Goal: Task Accomplishment & Management: Use online tool/utility

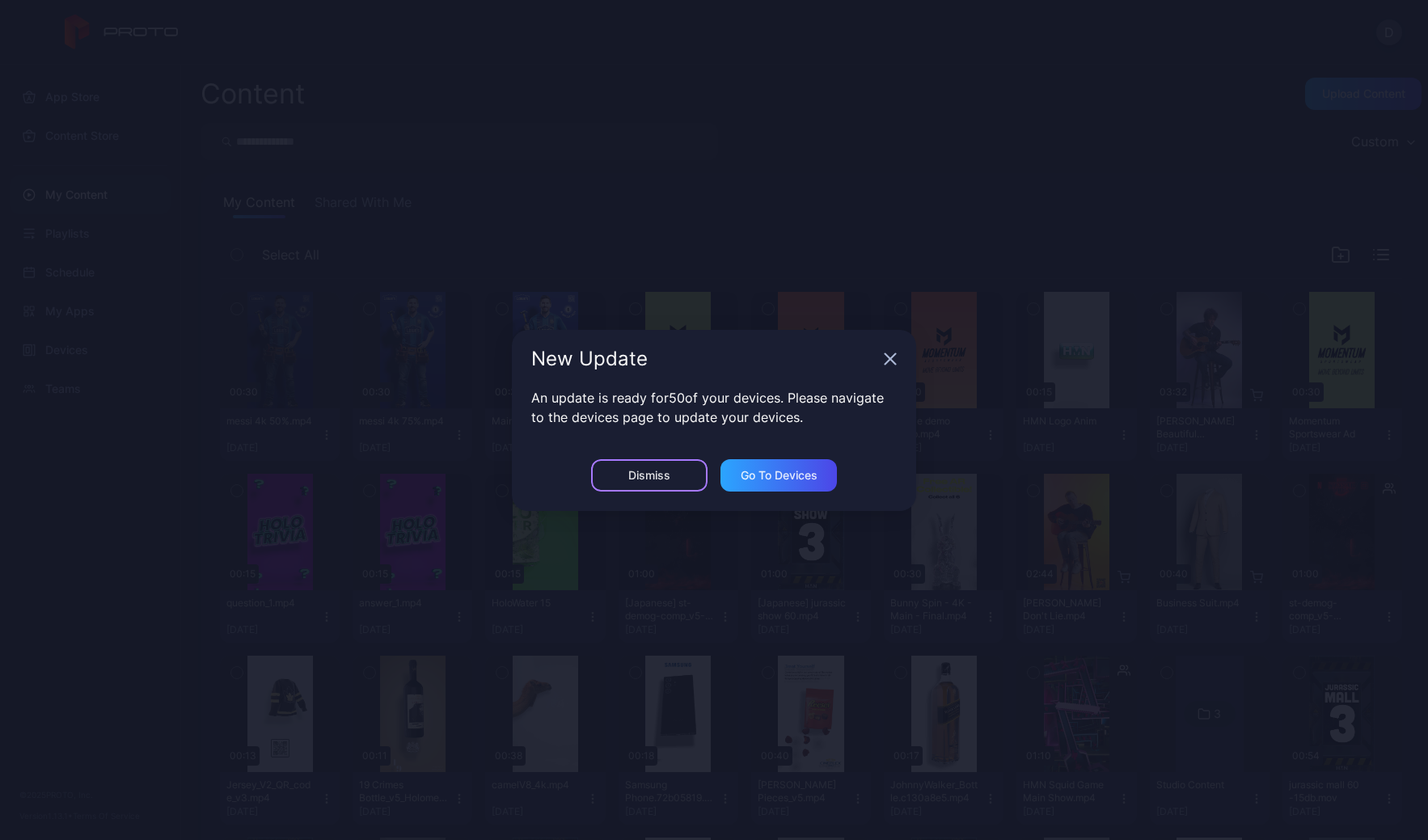
click at [622, 477] on div "Dismiss" at bounding box center [649, 475] width 116 height 33
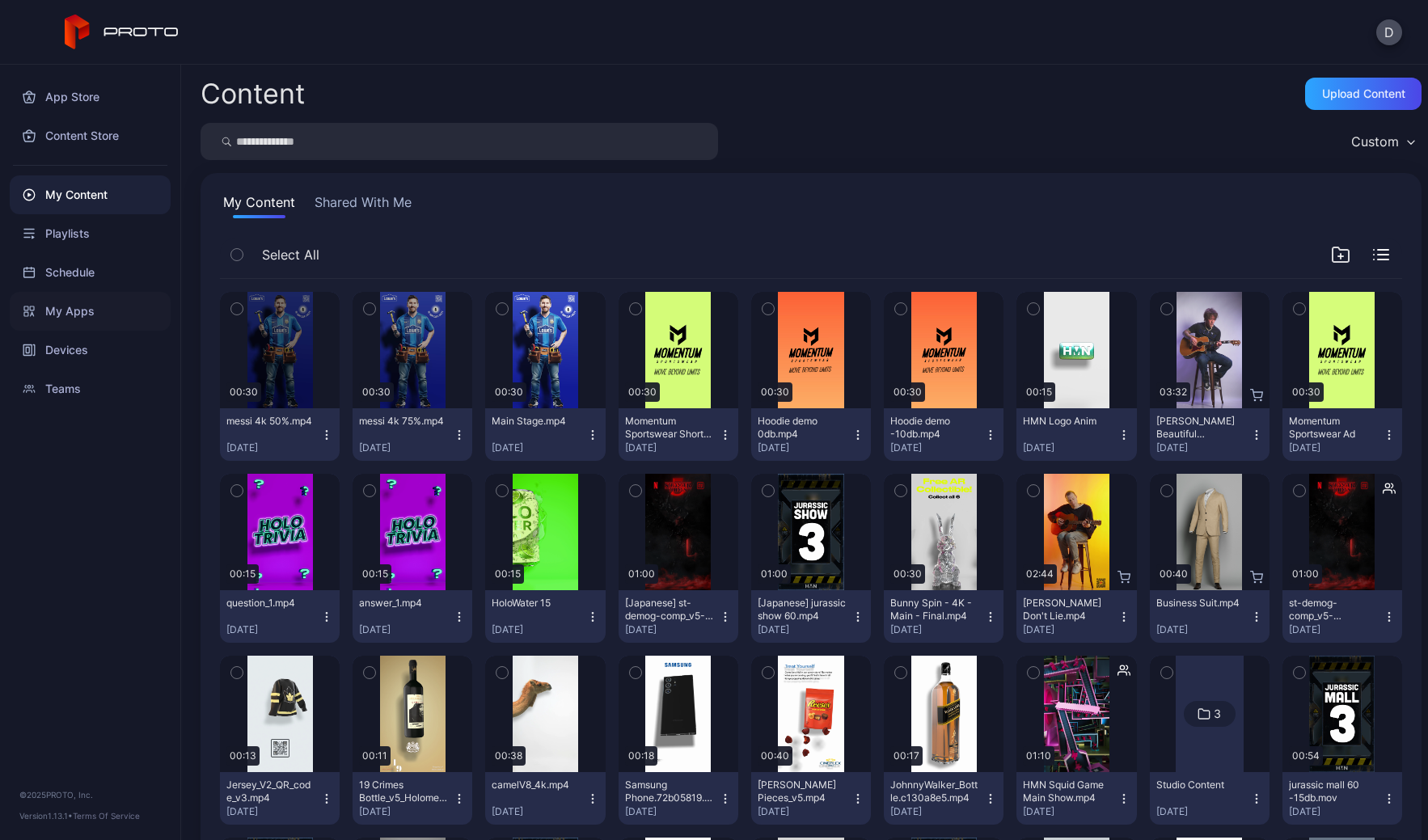
click at [74, 309] on div "My Apps" at bounding box center [89, 311] width 161 height 39
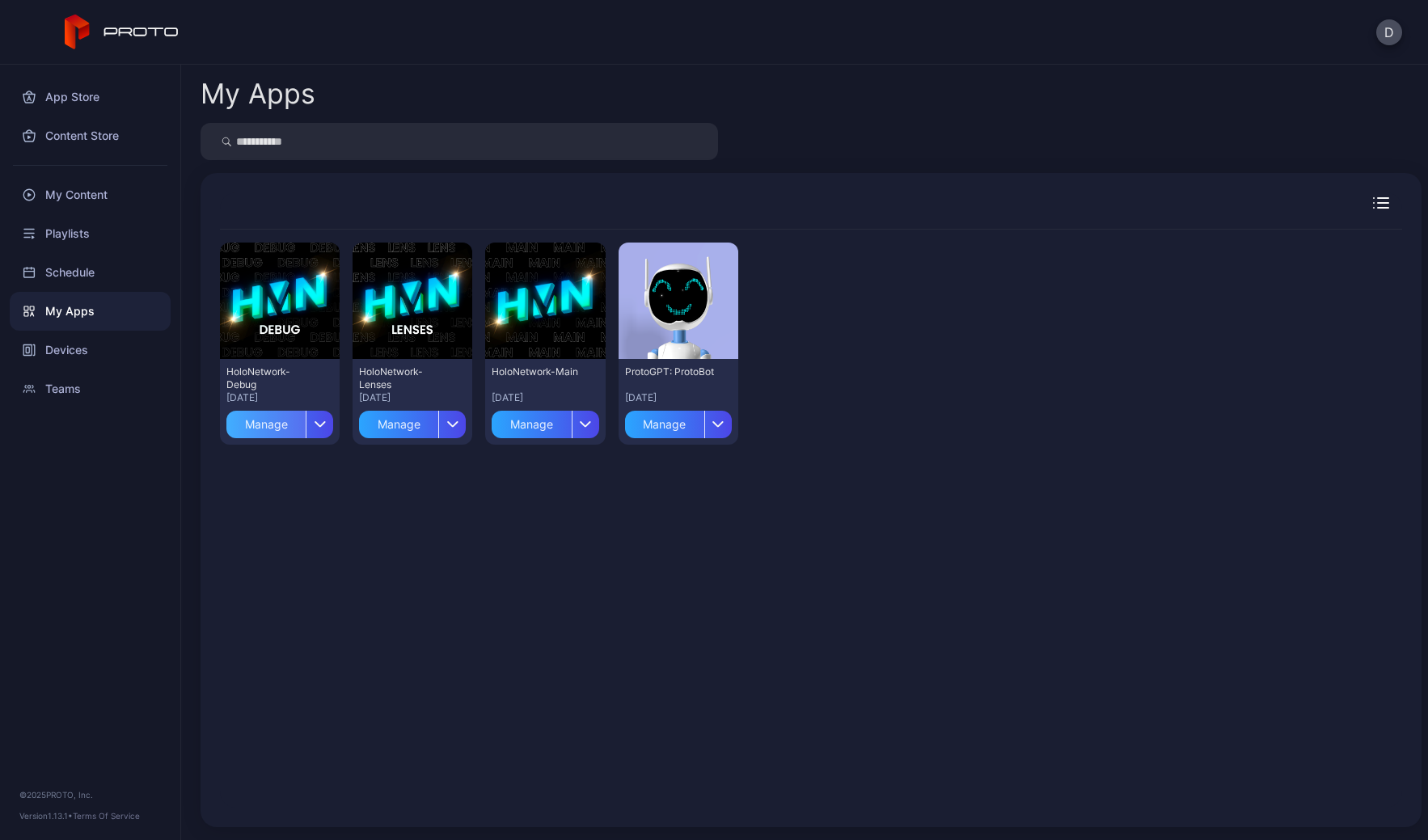
click at [284, 426] on div "Manage" at bounding box center [265, 425] width 79 height 28
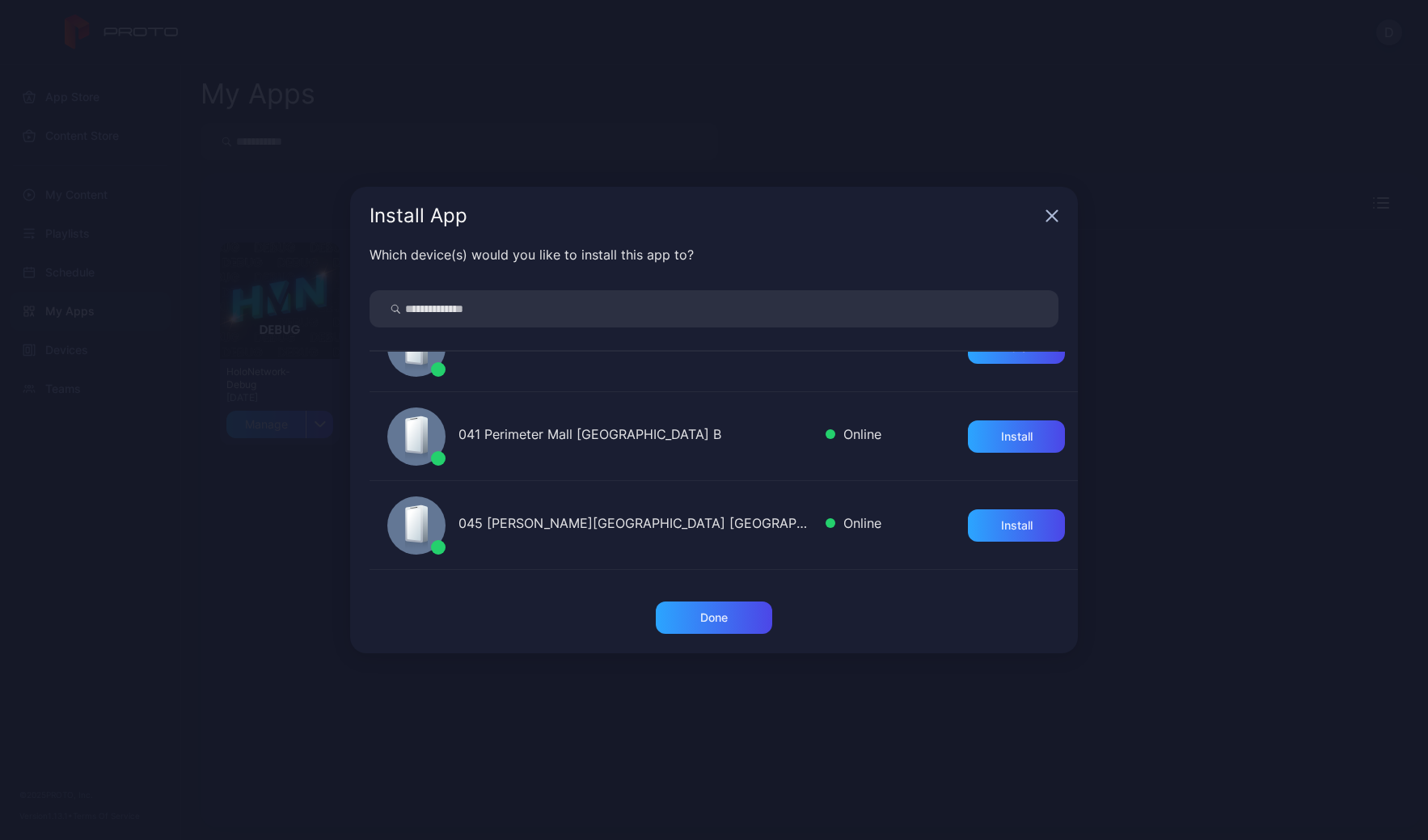
scroll to position [514, 0]
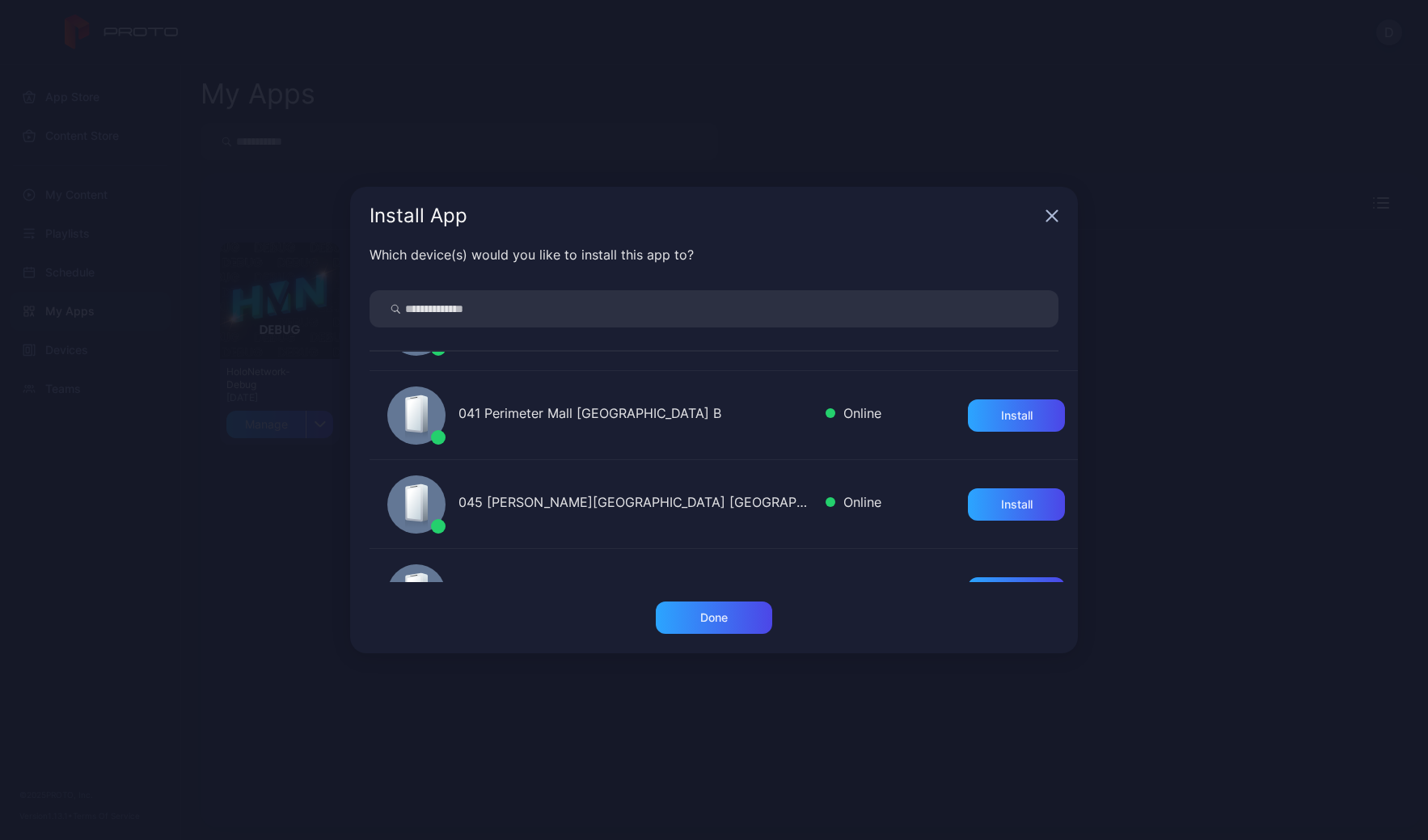
click at [479, 306] on input "search" at bounding box center [714, 309] width 689 height 37
type input "****"
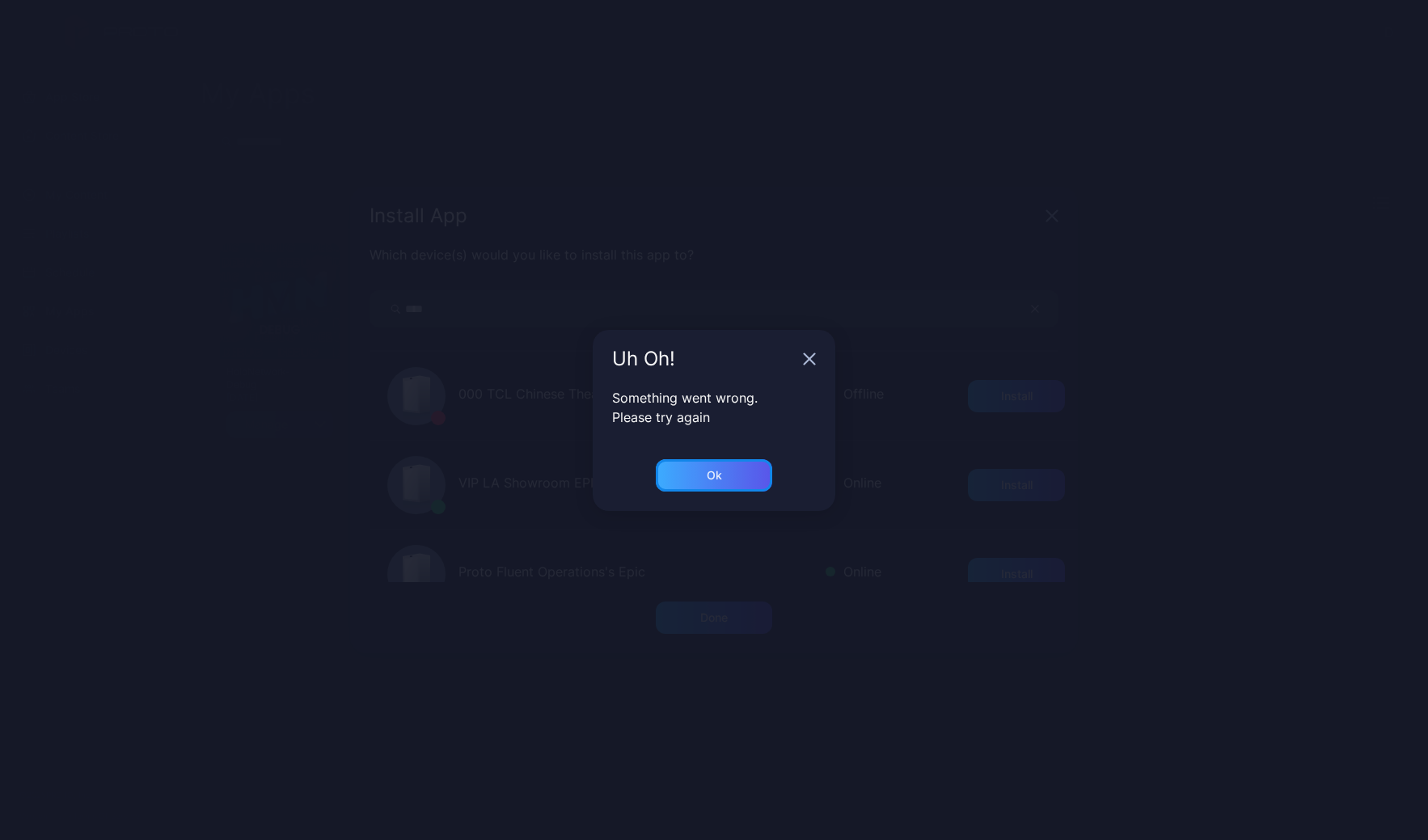
click at [715, 464] on div "Ok" at bounding box center [714, 475] width 116 height 33
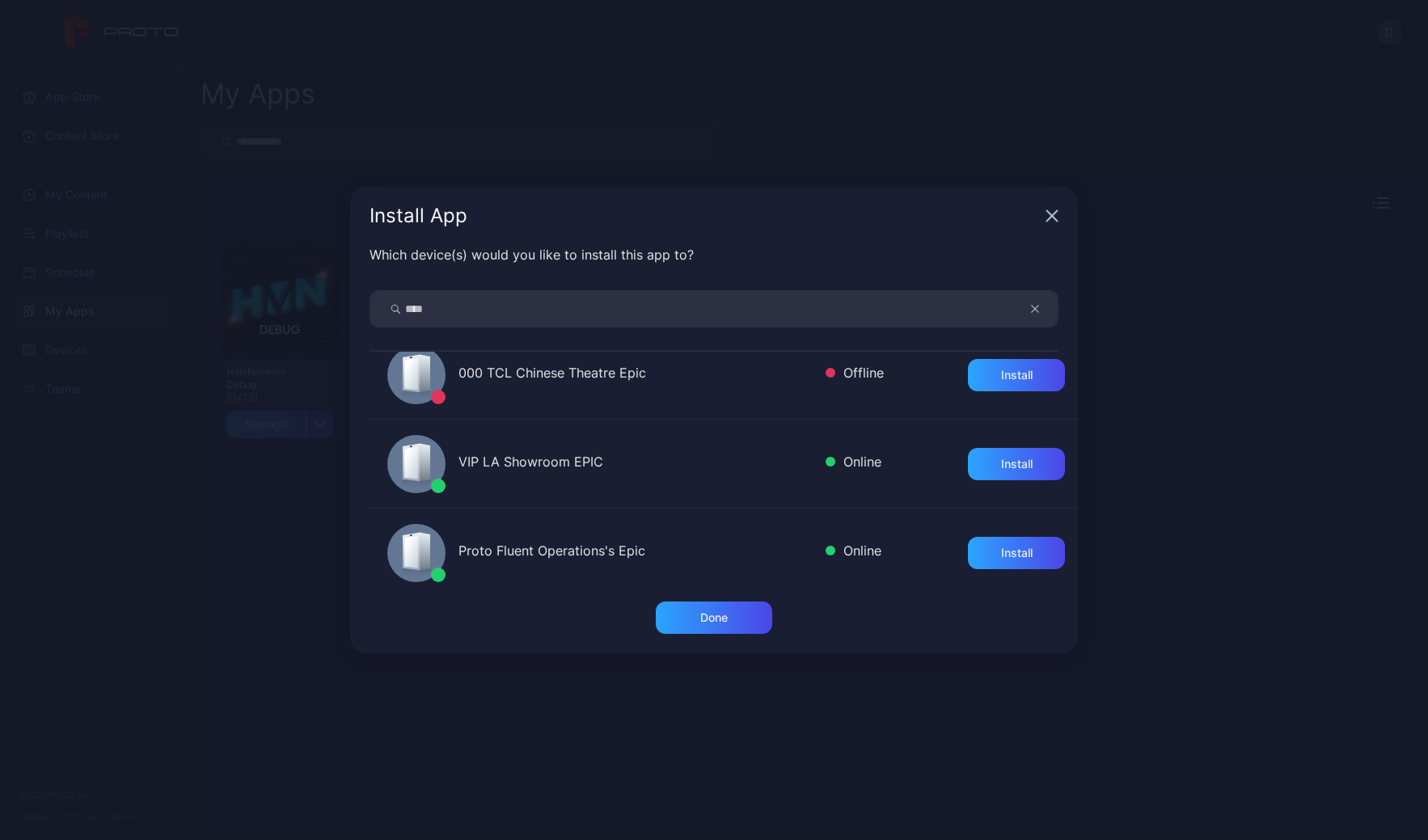
scroll to position [36, 0]
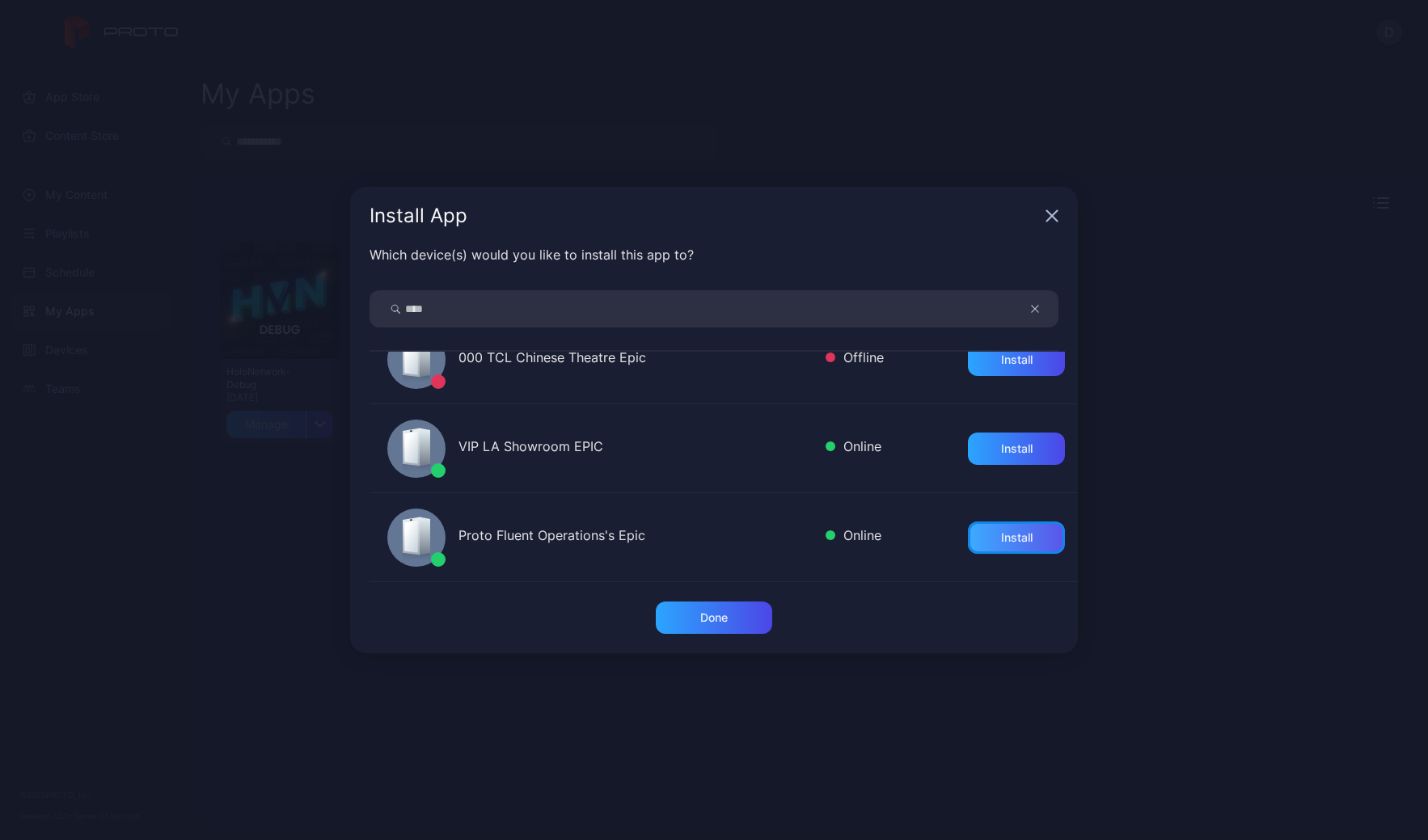
click at [1027, 538] on div "Install" at bounding box center [1016, 537] width 97 height 33
click at [722, 614] on div "Done" at bounding box center [714, 617] width 28 height 13
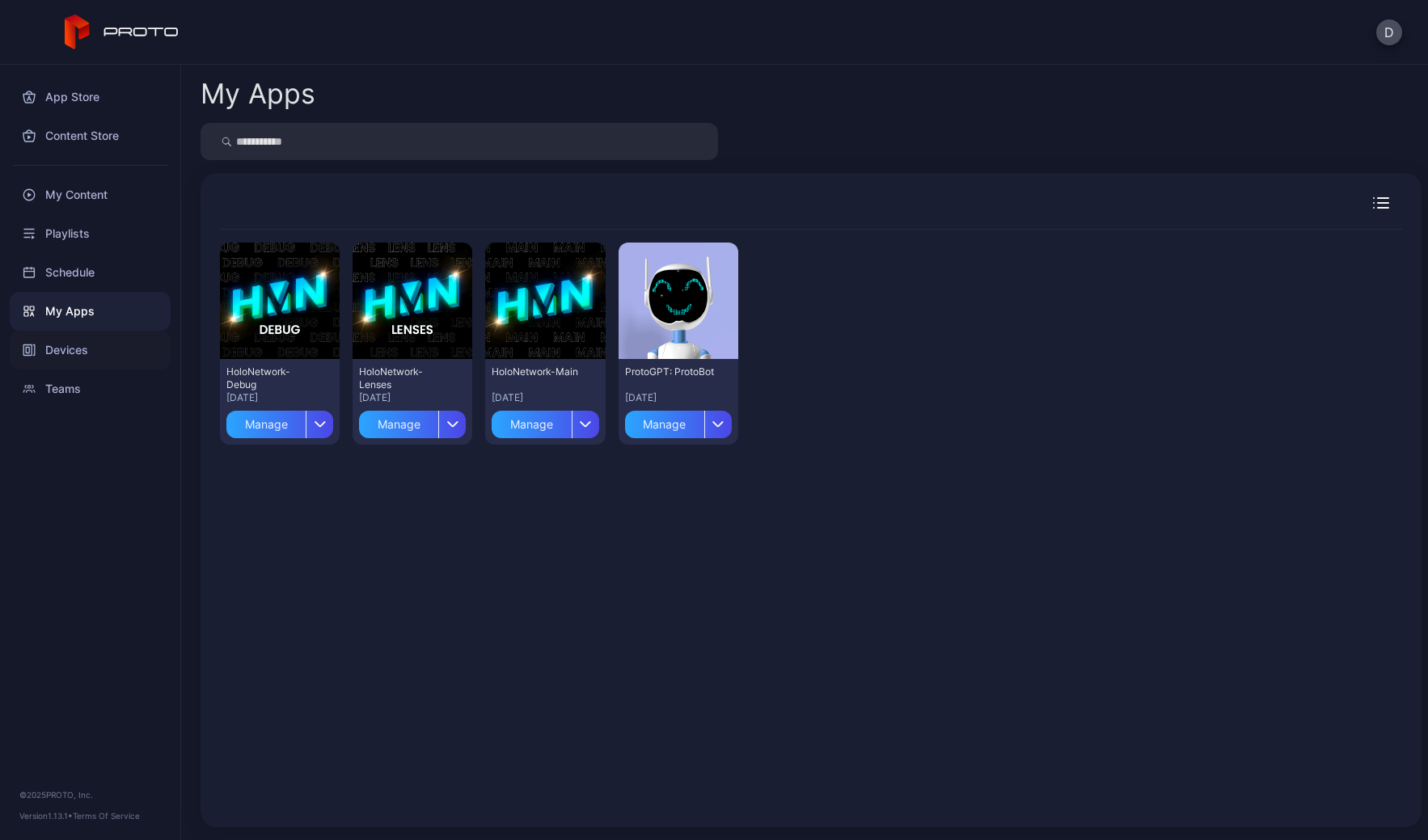
click at [74, 343] on div "Devices" at bounding box center [89, 350] width 161 height 39
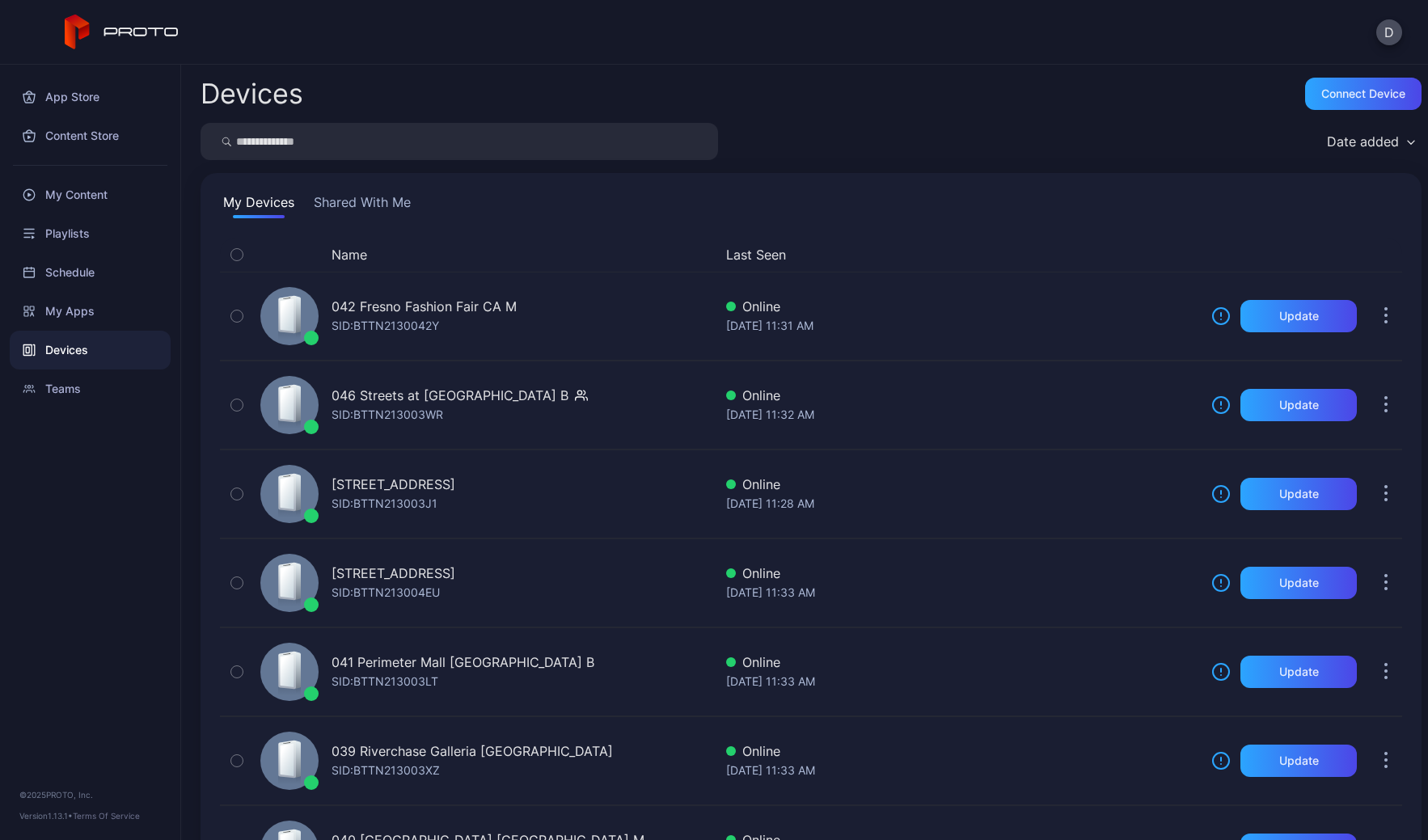
click at [382, 197] on button "Shared With Me" at bounding box center [361, 206] width 103 height 26
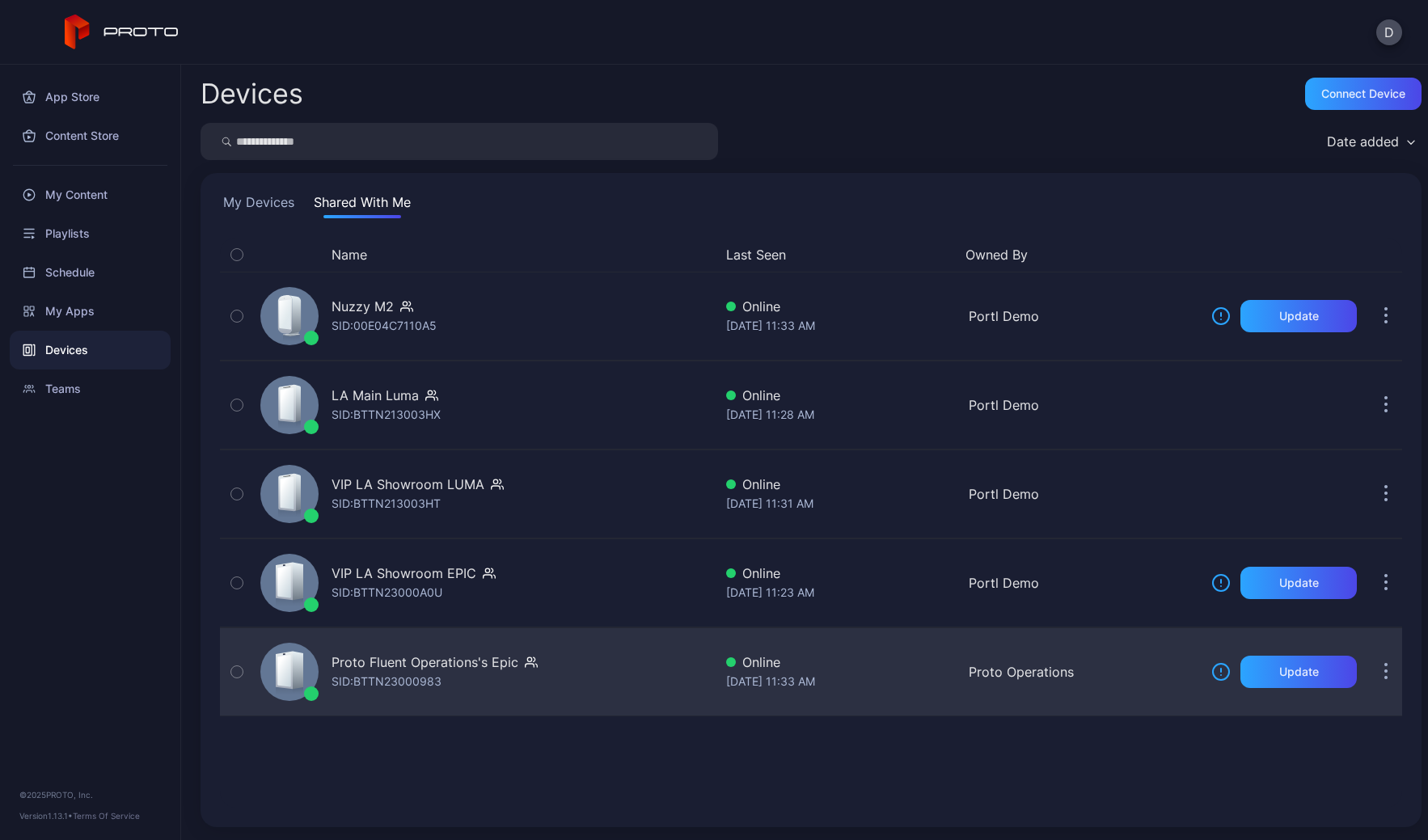
click at [625, 684] on div "Proto Fluent Operations's Epic SID: BTTN23000983" at bounding box center [483, 671] width 459 height 81
